Goal: Browse casually: Explore the website without a specific task or goal

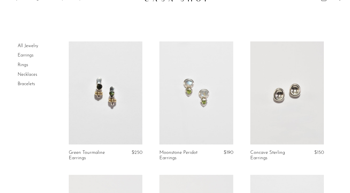
scroll to position [11, 0]
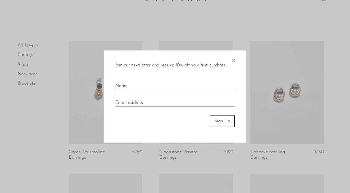
click at [232, 61] on span "×" at bounding box center [234, 60] width 6 height 18
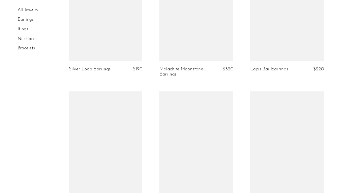
scroll to position [1432, 0]
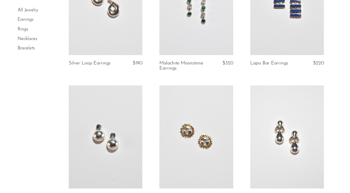
click at [26, 39] on link "Necklaces" at bounding box center [28, 39] width 20 height 5
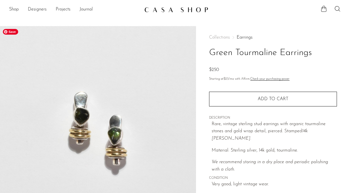
scroll to position [177, 0]
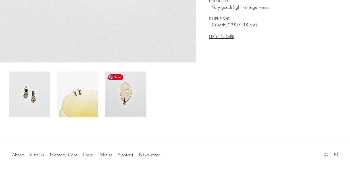
click at [130, 90] on img at bounding box center [125, 94] width 41 height 45
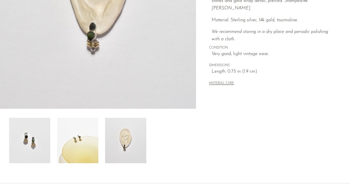
scroll to position [37, 0]
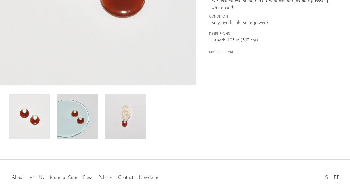
scroll to position [177, 0]
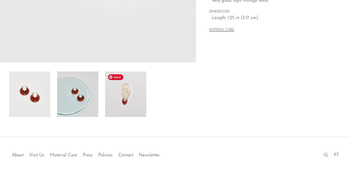
click at [131, 84] on img at bounding box center [125, 94] width 41 height 45
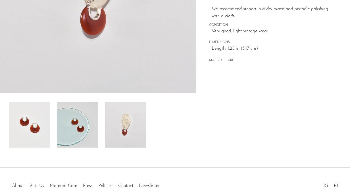
scroll to position [46, 0]
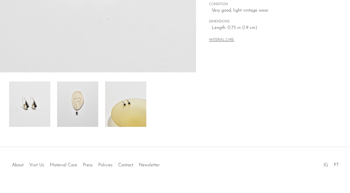
scroll to position [168, 0]
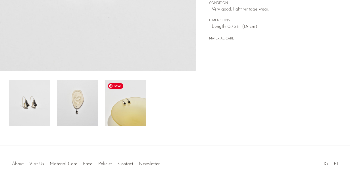
click at [90, 108] on img at bounding box center [77, 102] width 41 height 45
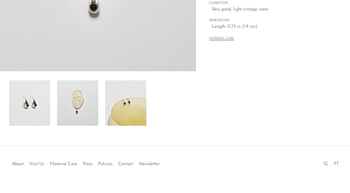
scroll to position [5, 0]
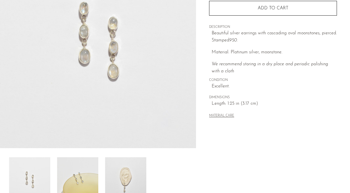
scroll to position [177, 0]
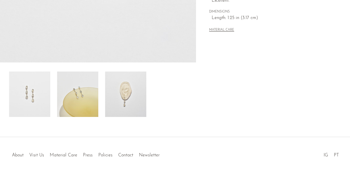
click at [132, 93] on img at bounding box center [125, 94] width 41 height 45
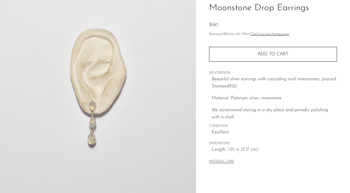
scroll to position [54, 0]
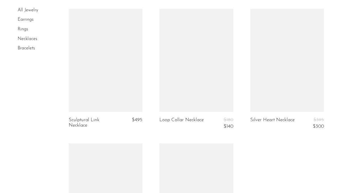
scroll to position [1499, 0]
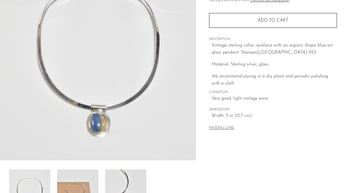
scroll to position [166, 0]
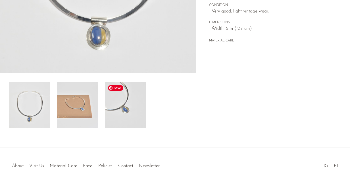
click at [127, 105] on img at bounding box center [125, 104] width 41 height 45
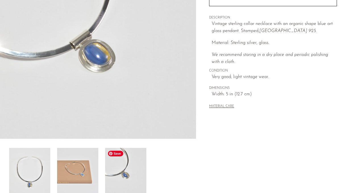
scroll to position [83, 0]
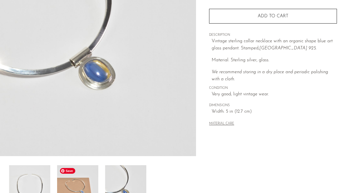
click at [79, 176] on img at bounding box center [77, 187] width 41 height 45
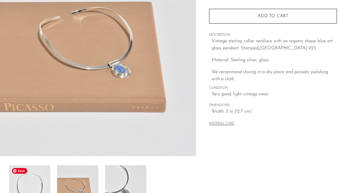
click at [41, 175] on img at bounding box center [29, 187] width 41 height 45
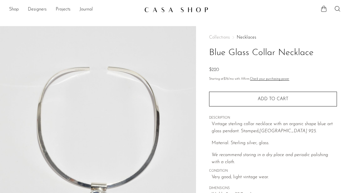
scroll to position [85, 0]
